Goal: Task Accomplishment & Management: Manage account settings

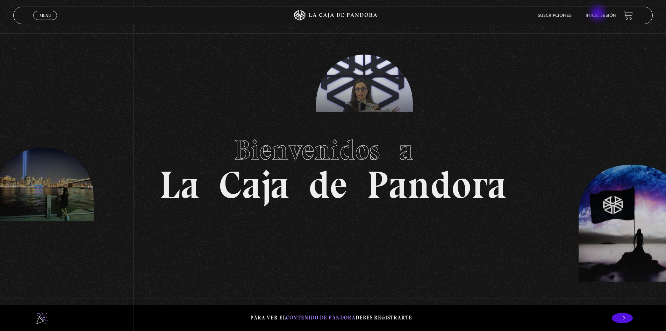
click at [601, 13] on li "Inicie sesión" at bounding box center [601, 15] width 31 height 11
click at [563, 10] on li "Suscripciones" at bounding box center [555, 15] width 34 height 11
click at [562, 17] on link "Suscripciones" at bounding box center [555, 16] width 34 height 4
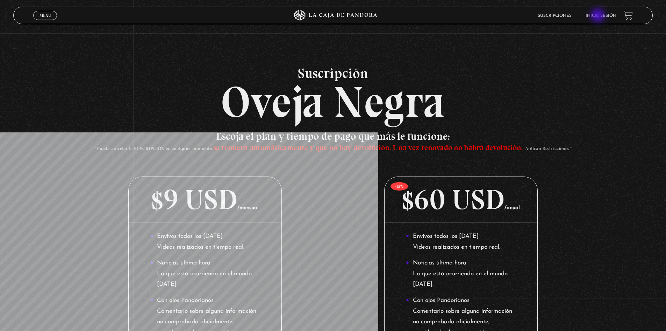
click at [602, 15] on link "Inicie sesión" at bounding box center [601, 16] width 31 height 4
click at [611, 9] on header "Menu Cerrar Suscripciones Inicie sesión" at bounding box center [333, 15] width 640 height 17
click at [608, 14] on link "Inicie sesión" at bounding box center [601, 16] width 31 height 4
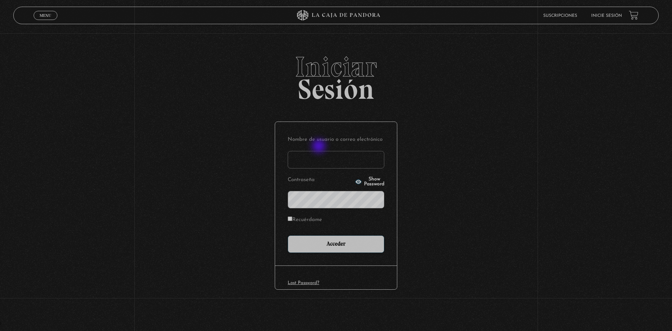
click at [322, 154] on input "Nombre de usuario o correo electrónico" at bounding box center [336, 159] width 97 height 17
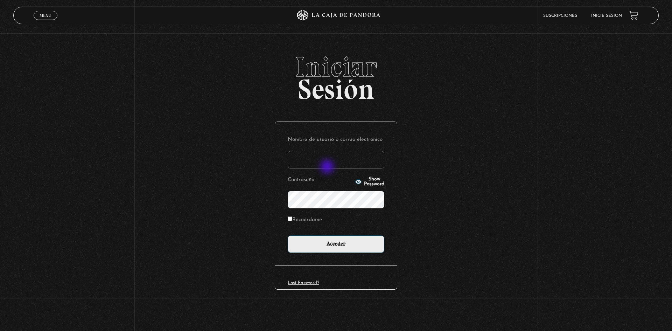
type input "asuseth@gmail.com"
click at [311, 209] on form "Nombre de usuario o correo electrónico asuseth@gmail.com Contraseña Show Passwo…" at bounding box center [336, 193] width 97 height 118
click at [288, 235] on input "Acceder" at bounding box center [336, 243] width 97 height 17
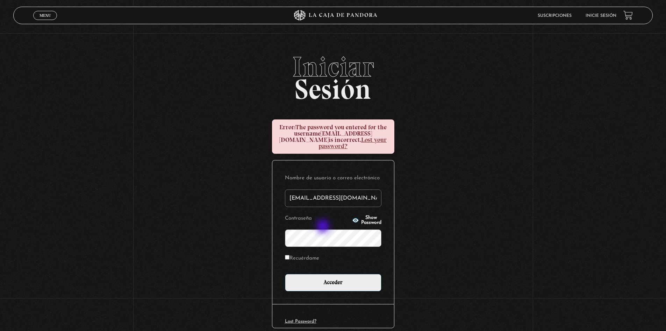
click at [285, 274] on input "Acceder" at bounding box center [333, 282] width 97 height 17
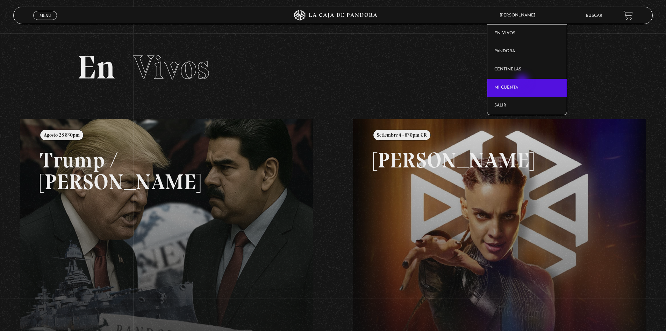
click at [523, 82] on link "Mi cuenta" at bounding box center [527, 88] width 79 height 18
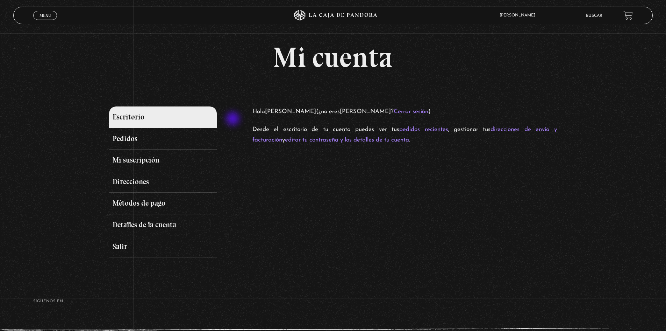
scroll to position [35, 0]
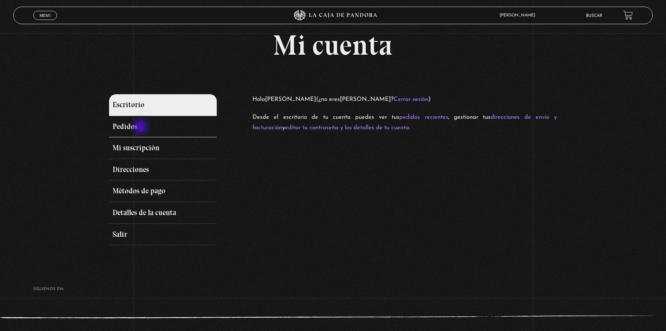
click at [139, 127] on link "Pedidos" at bounding box center [162, 127] width 107 height 22
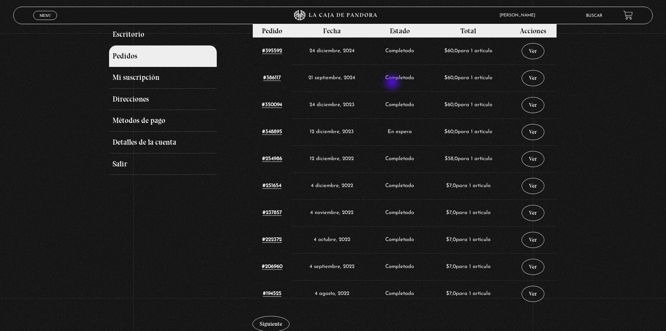
scroll to position [152, 0]
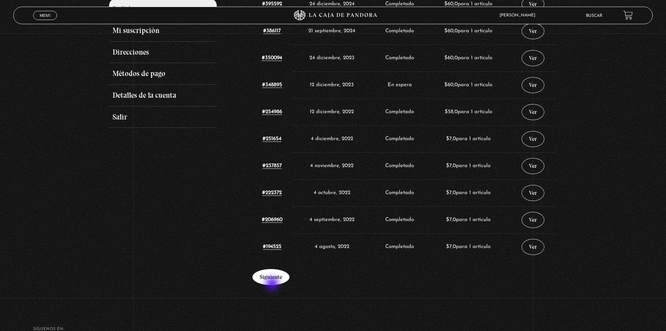
click at [274, 281] on link "Siguiente" at bounding box center [271, 277] width 37 height 16
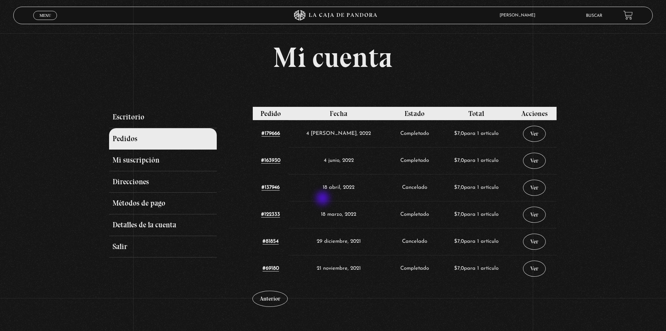
scroll to position [70, 0]
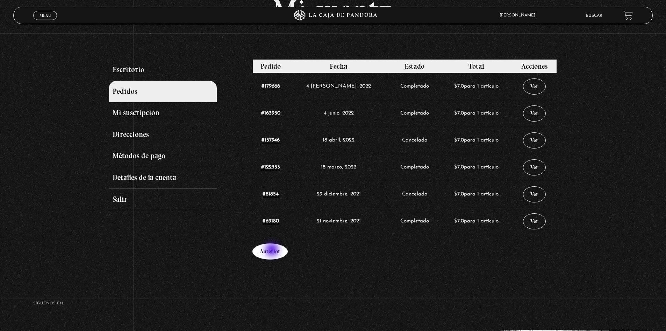
click at [273, 250] on link "Anterior" at bounding box center [270, 251] width 35 height 16
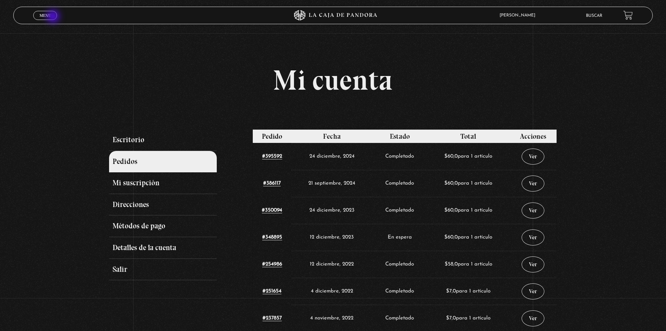
click at [54, 17] on link "Menu Cerrar" at bounding box center [45, 15] width 24 height 9
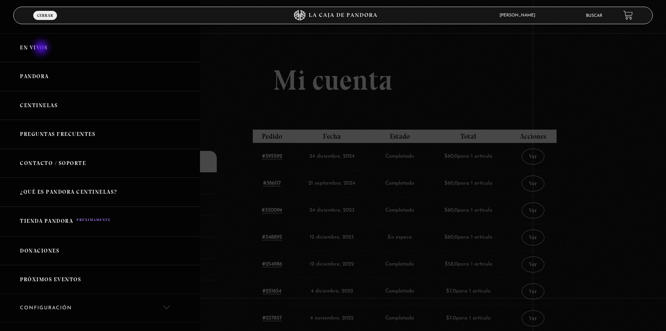
click at [42, 48] on link "En vivos" at bounding box center [100, 47] width 200 height 29
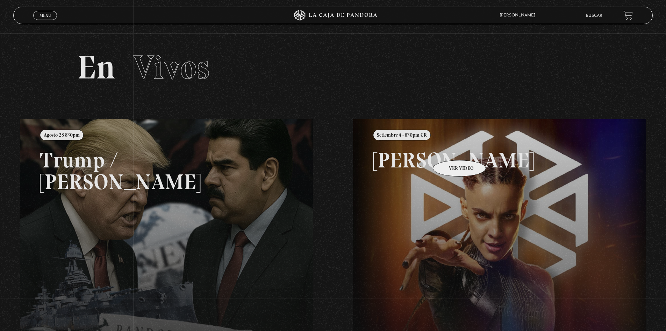
scroll to position [70, 0]
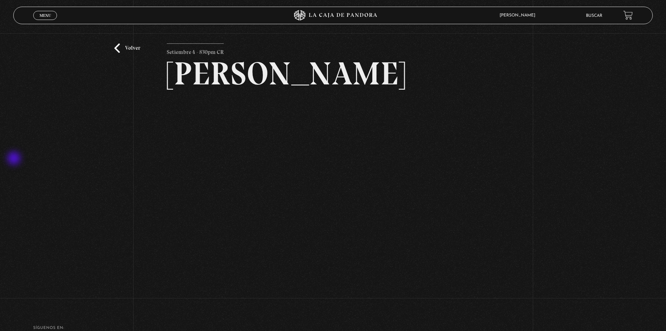
scroll to position [35, 0]
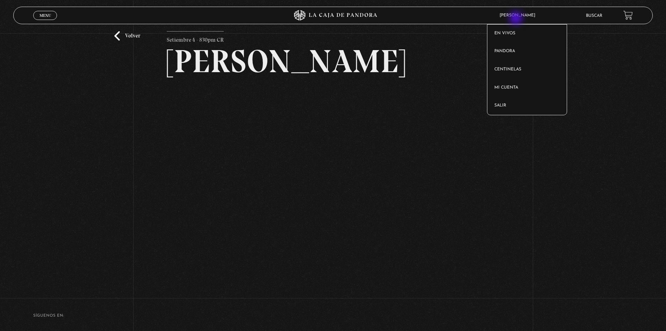
click at [529, 10] on article "[PERSON_NAME] En vivos Pandora Centinelas Mi cuenta Salir" at bounding box center [536, 15] width 80 height 16
click at [507, 108] on link "Salir" at bounding box center [527, 106] width 79 height 18
